Goal: Task Accomplishment & Management: Use online tool/utility

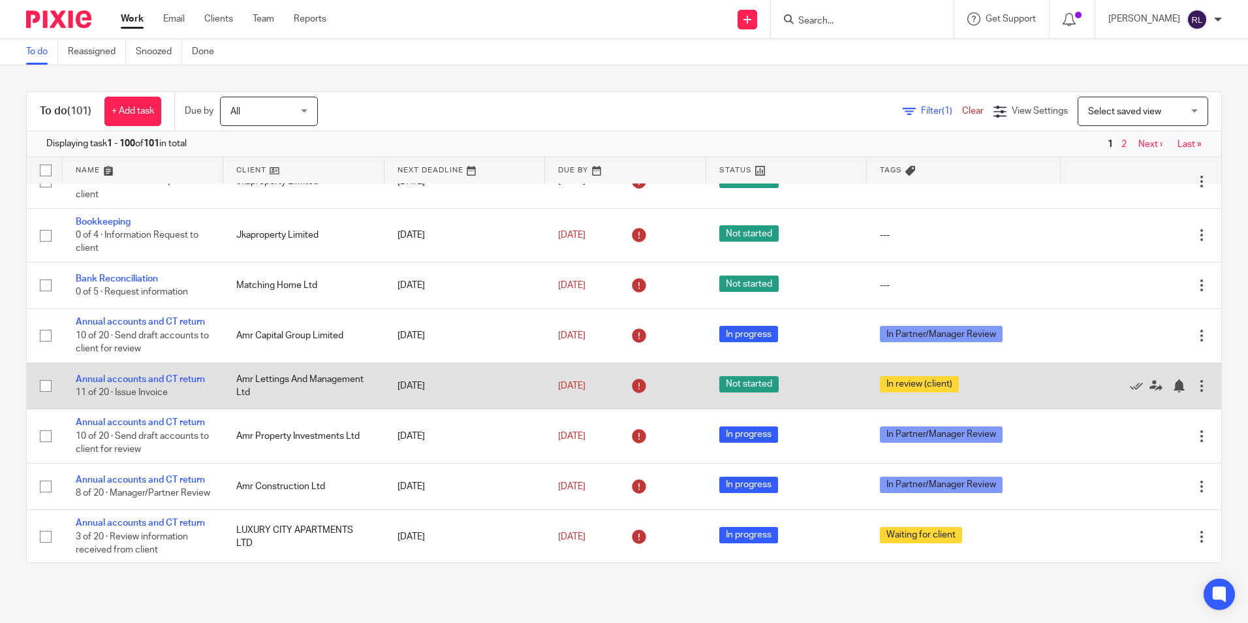
scroll to position [196, 0]
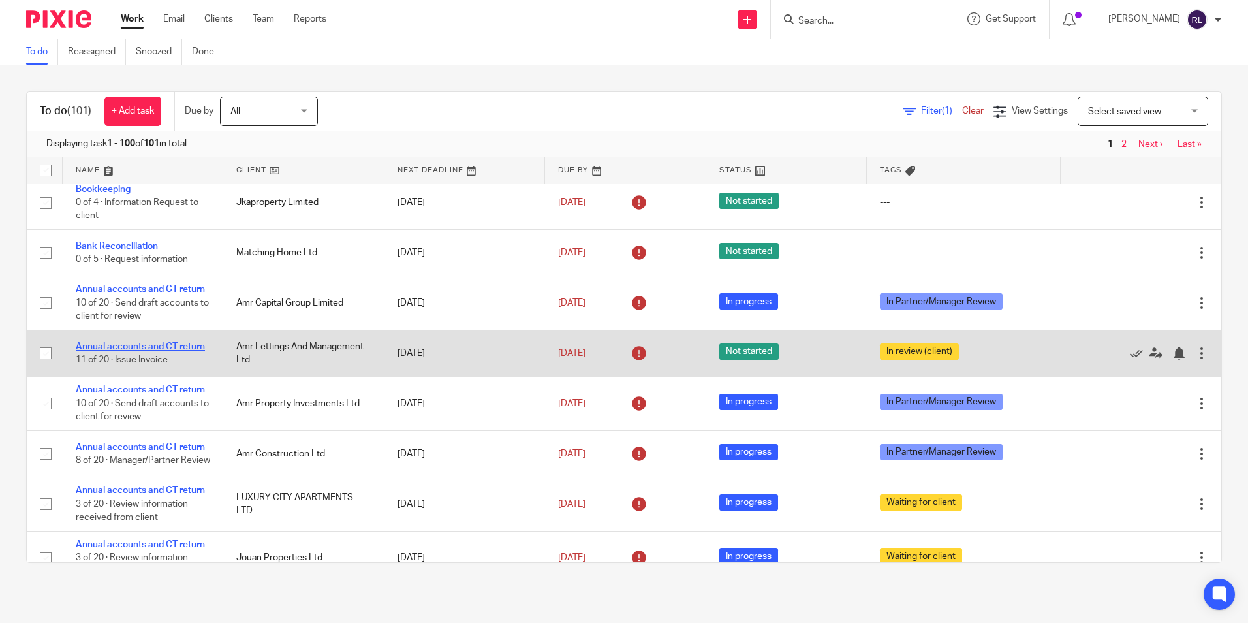
click at [174, 343] on link "Annual accounts and CT return" at bounding box center [140, 346] width 129 height 9
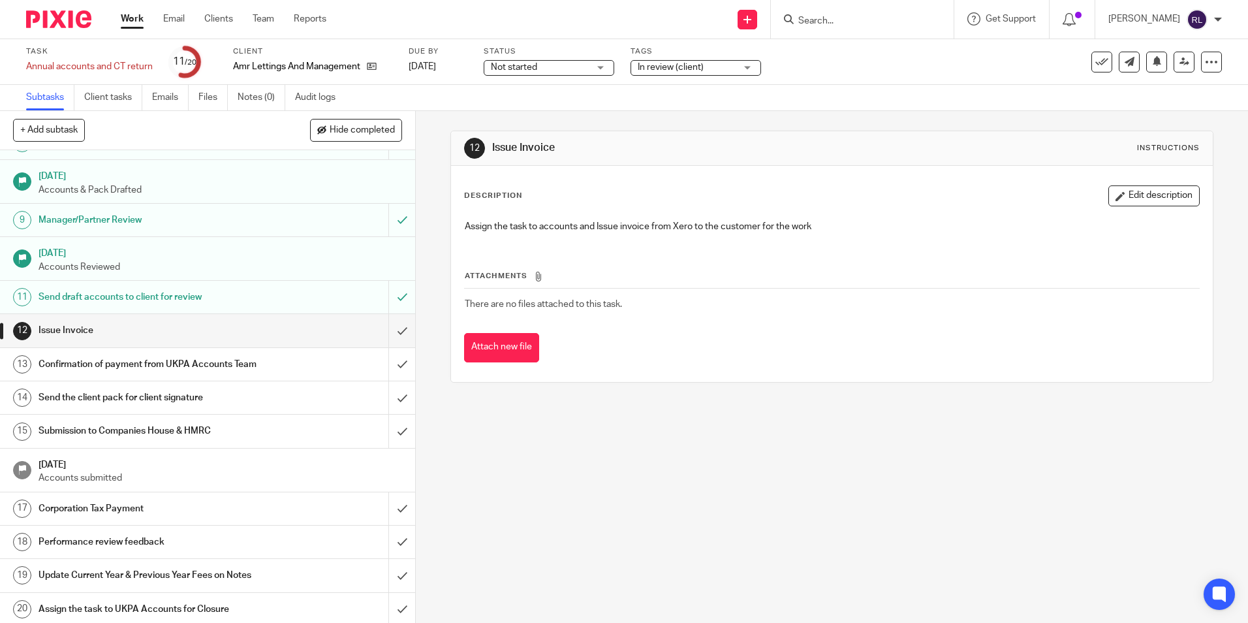
scroll to position [261, 0]
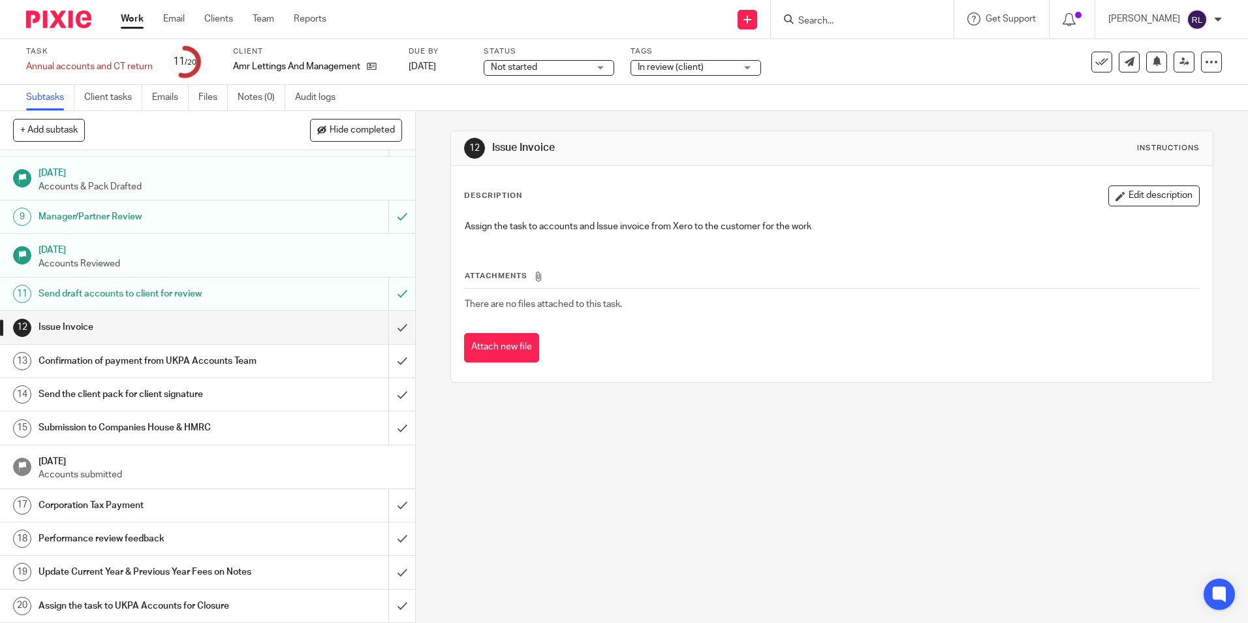
click at [257, 392] on div "Send the client pack for client signature" at bounding box center [207, 394] width 337 height 20
